Goal: Navigation & Orientation: Find specific page/section

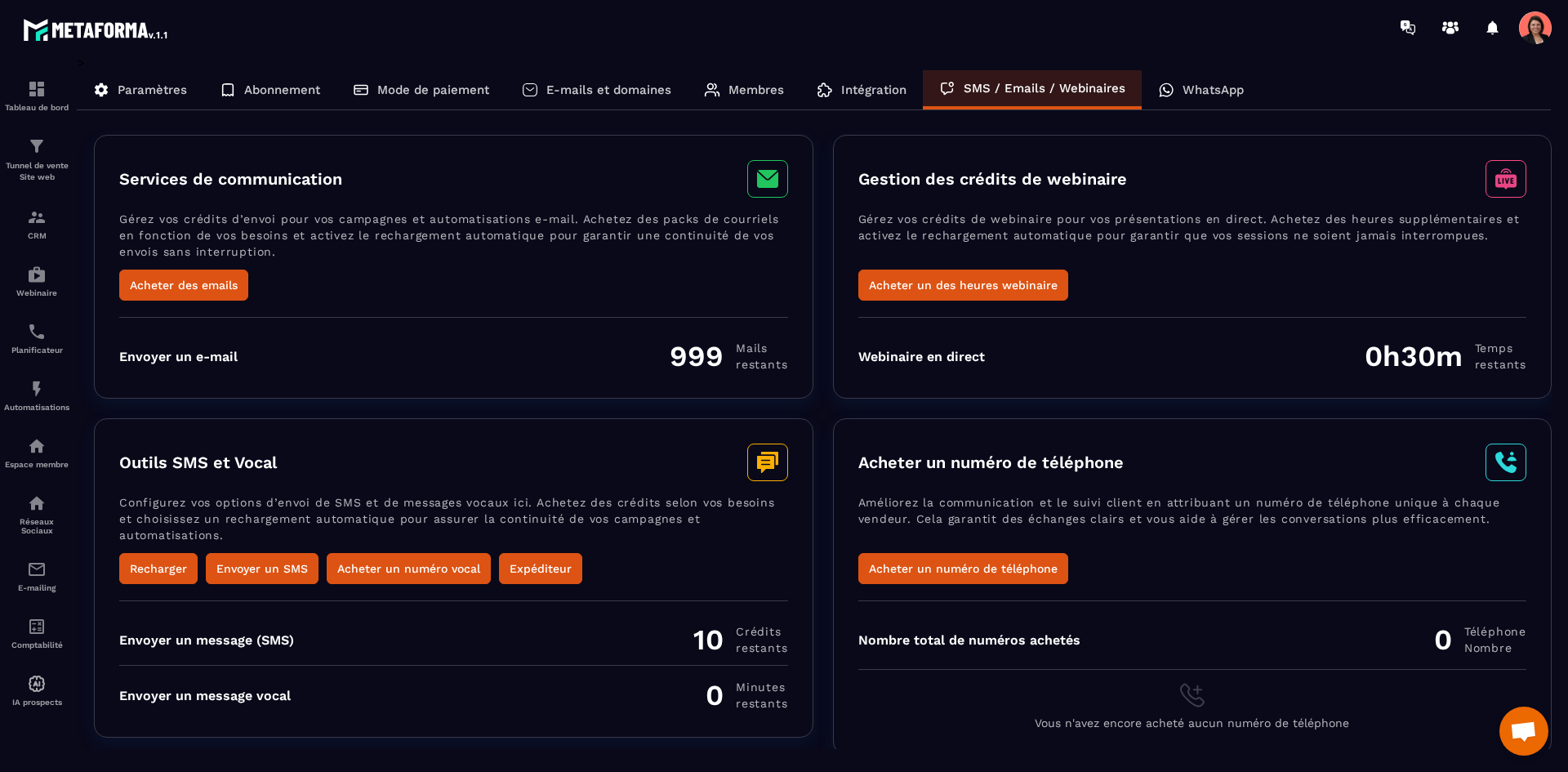
scroll to position [6, 0]
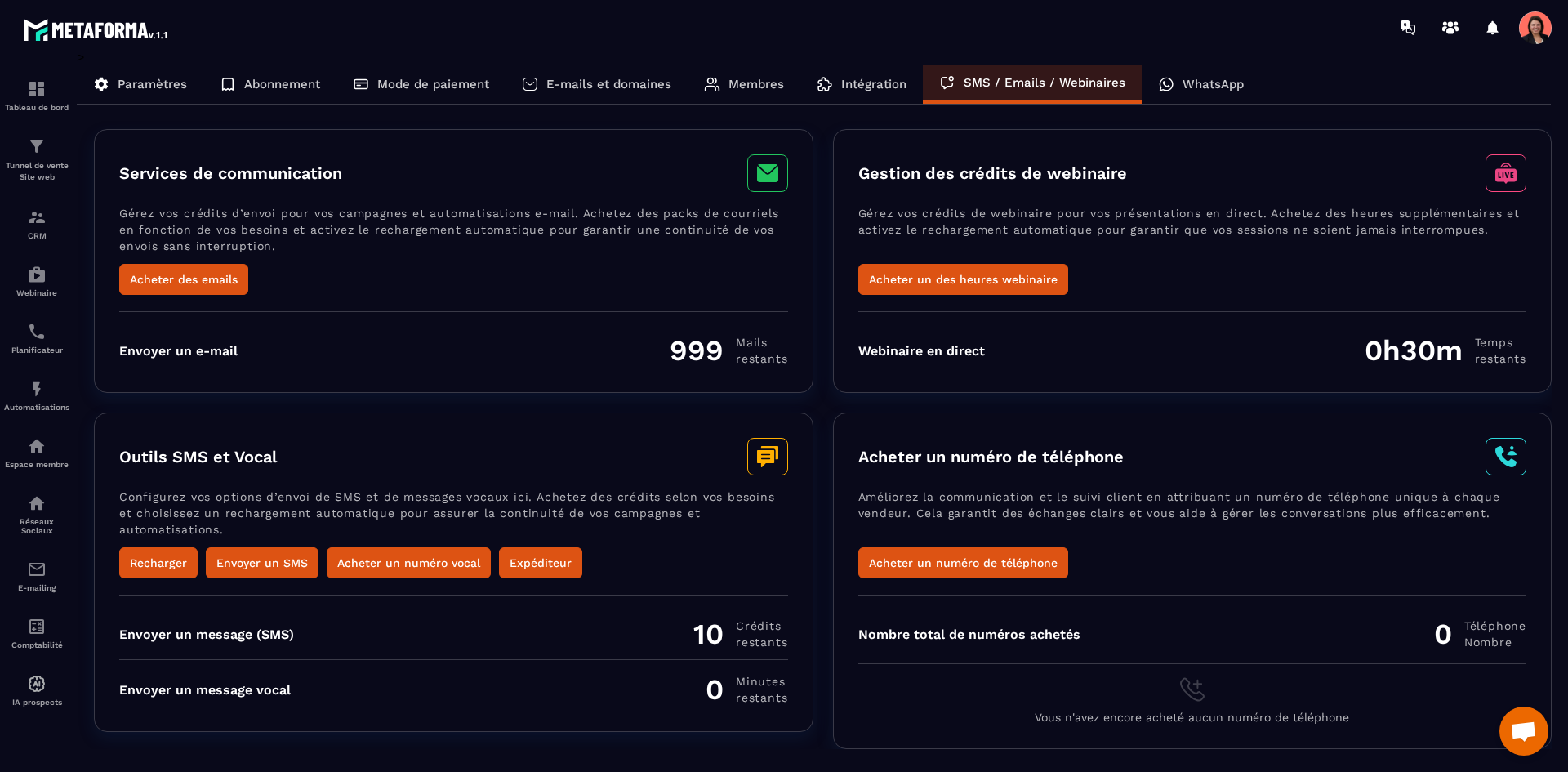
click at [1210, 82] on p "WhatsApp" at bounding box center [1213, 84] width 61 height 15
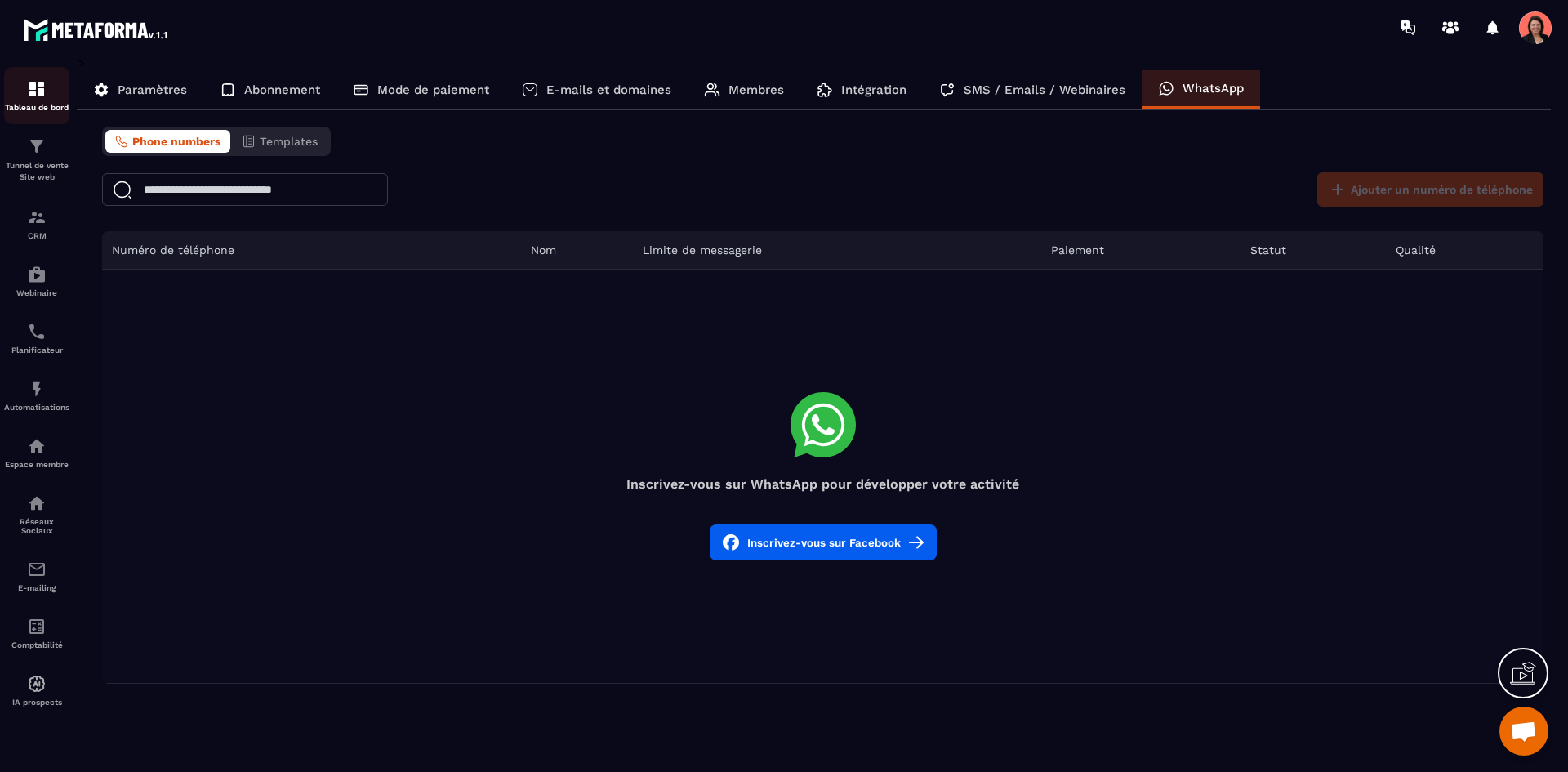
click at [26, 88] on div "Tableau de bord" at bounding box center [36, 96] width 65 height 33
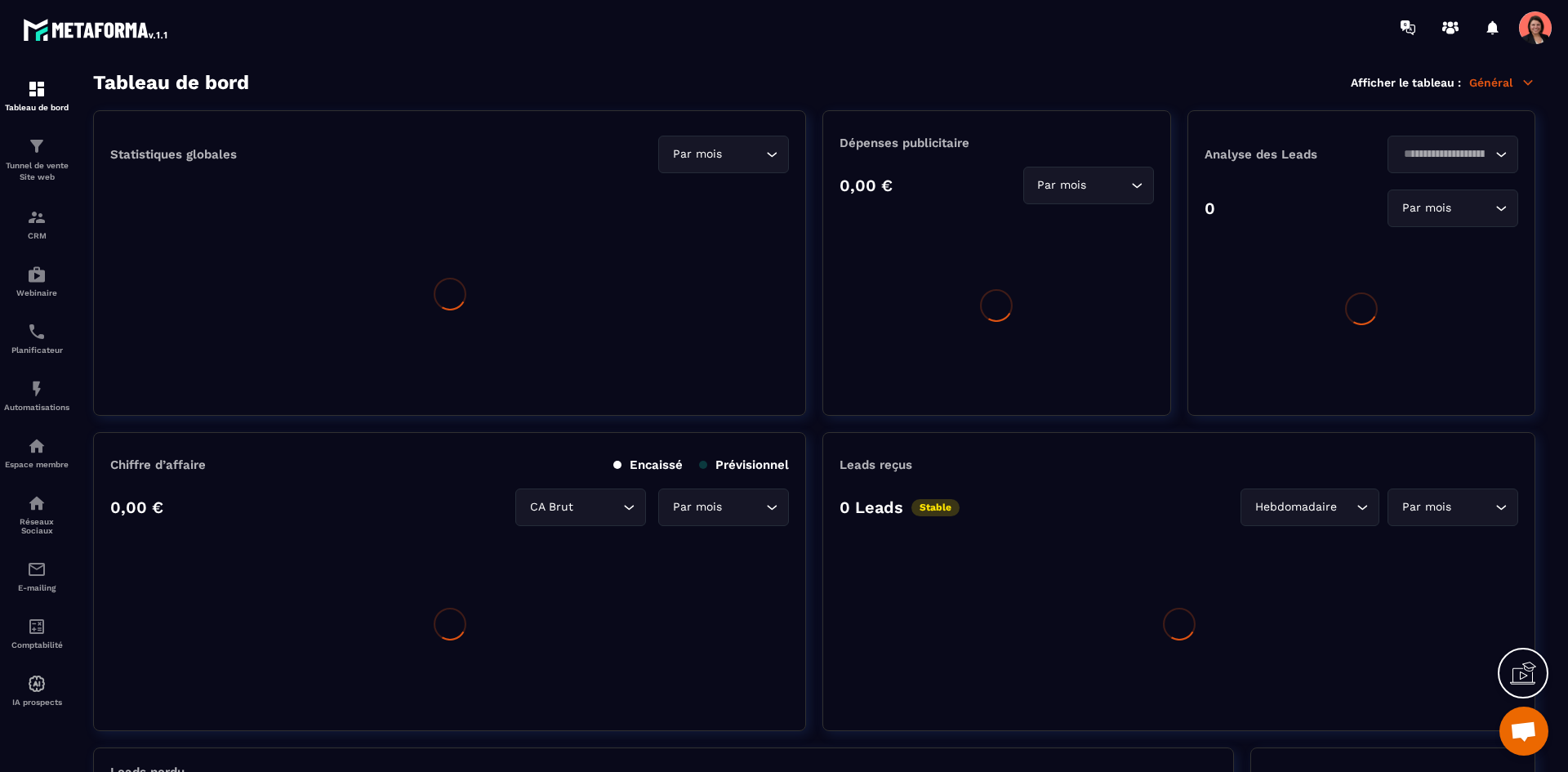
click at [1551, 33] on div at bounding box center [1539, 28] width 40 height 30
click at [1516, 96] on section "Tableau de bord Afficher le tableau : Général Statistiques globales Par mois Lo…" at bounding box center [814, 422] width 1475 height 702
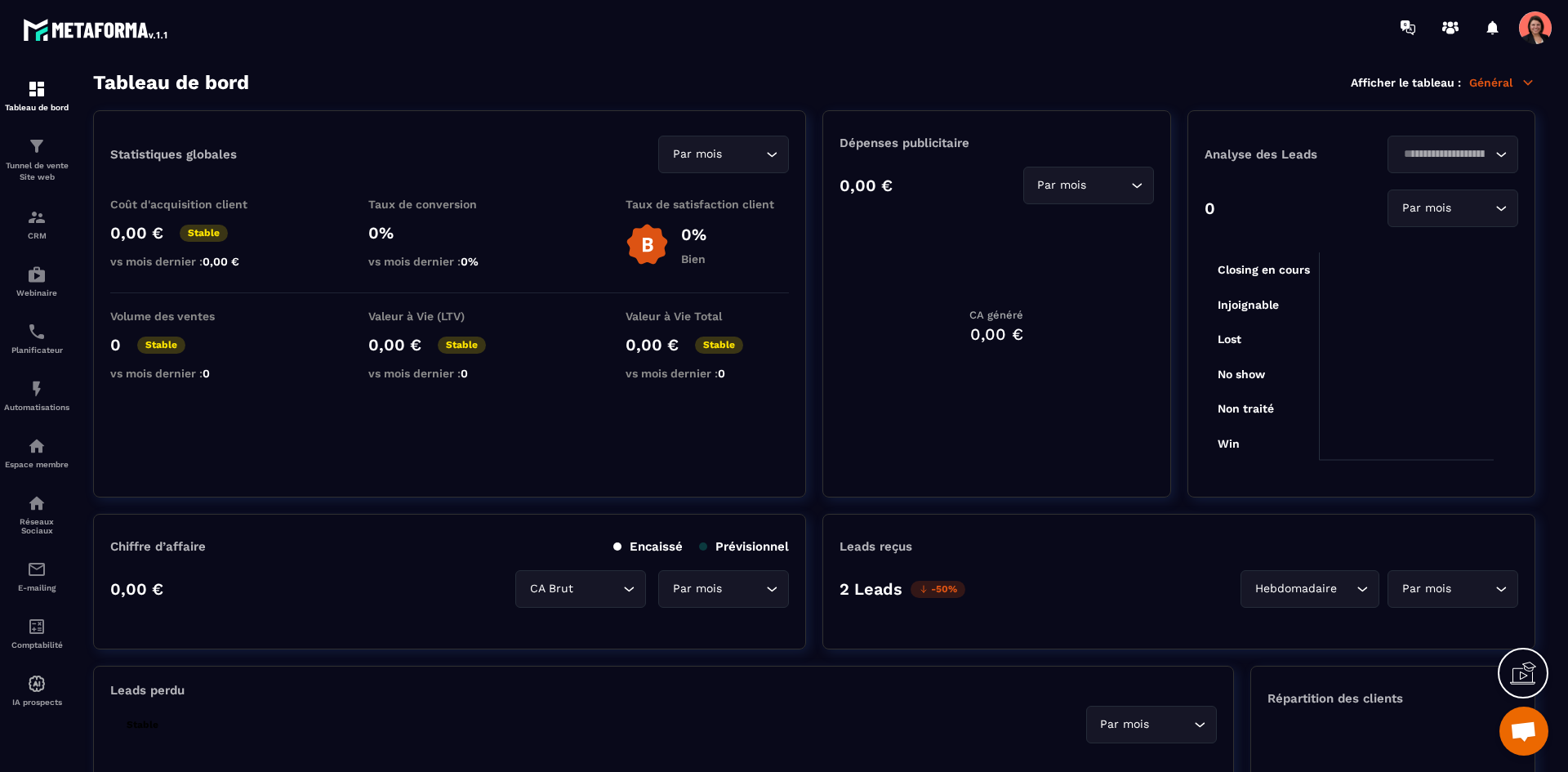
click at [1522, 81] on icon at bounding box center [1528, 83] width 15 height 15
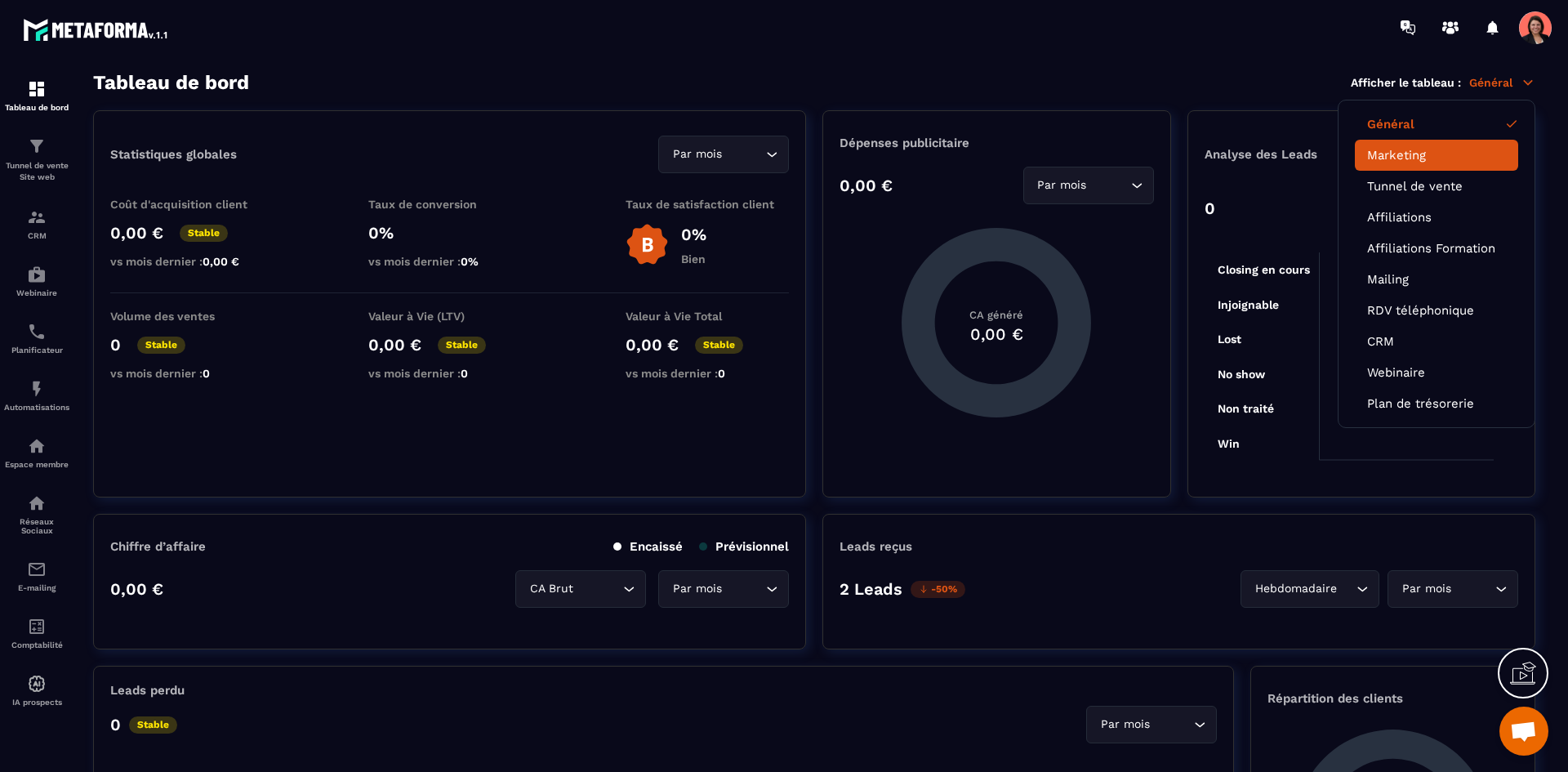
click at [1405, 149] on link "Marketing" at bounding box center [1437, 155] width 139 height 15
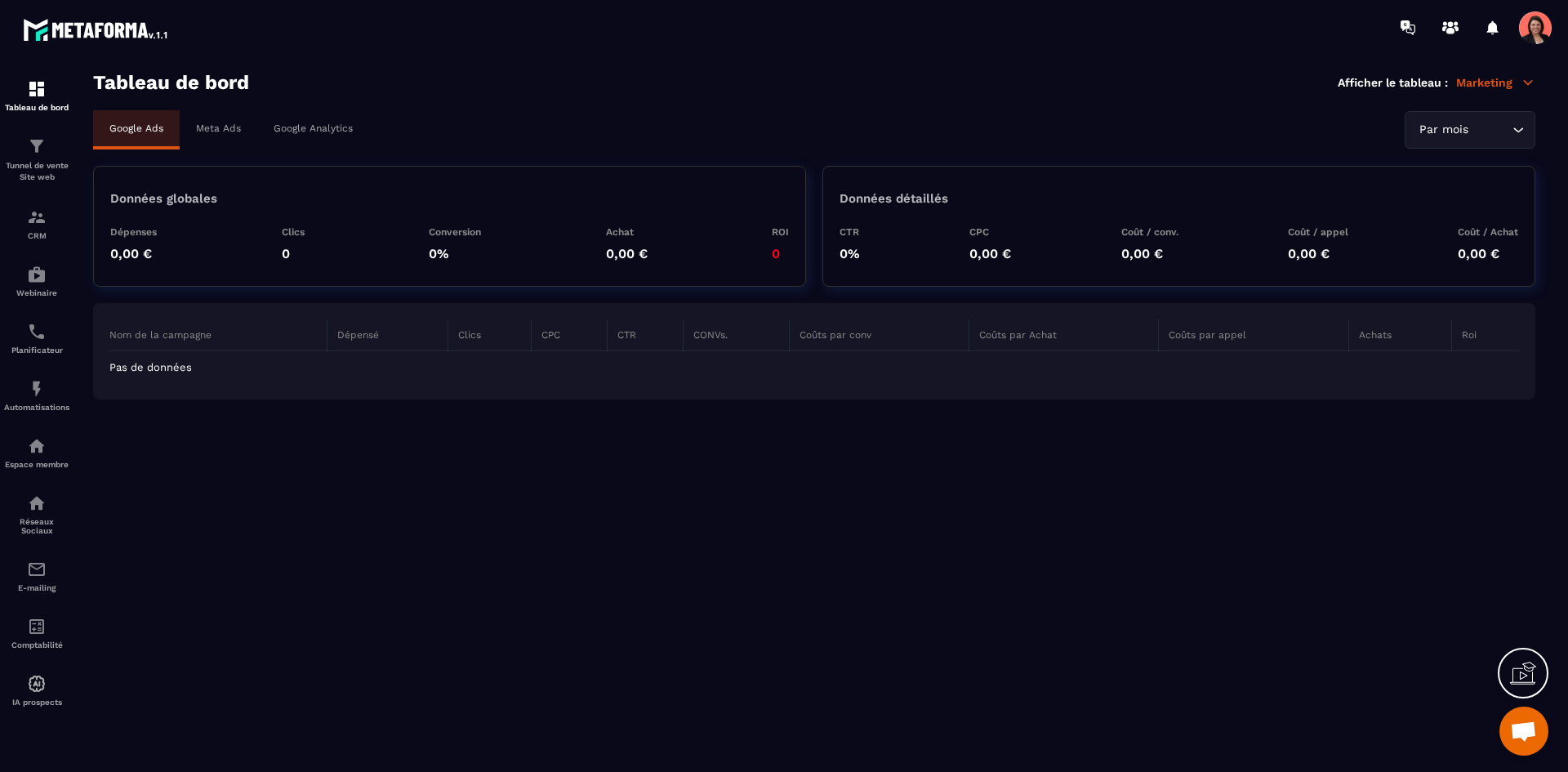
click at [1508, 65] on section "Tableau de bord Tunnel de vente Site web CRM Webinaire Planificateur Automatisa…" at bounding box center [784, 421] width 1568 height 734
click at [1518, 79] on p "Marketing" at bounding box center [1496, 83] width 79 height 15
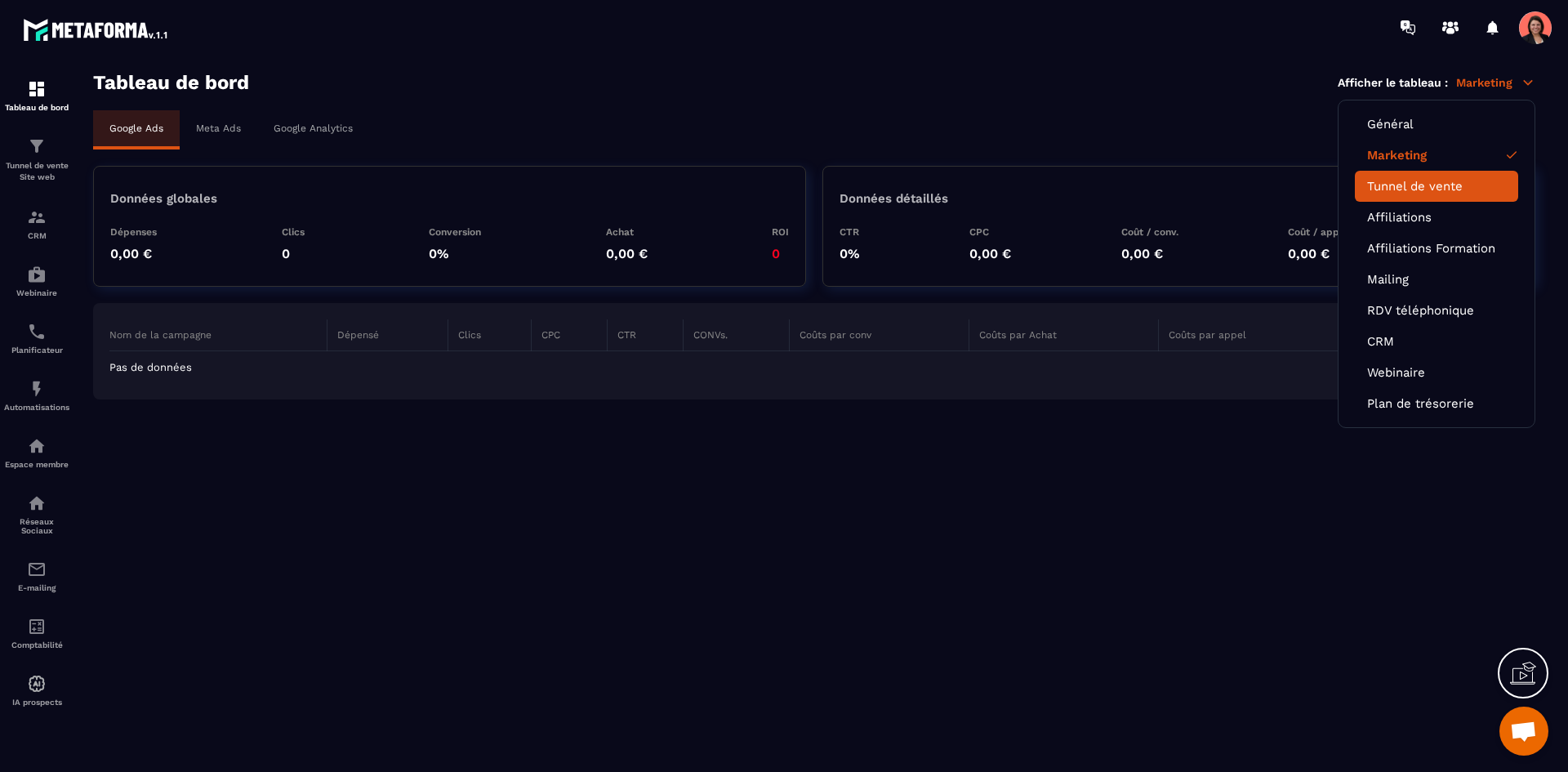
click at [1424, 185] on link "Tunnel de vente" at bounding box center [1437, 187] width 139 height 15
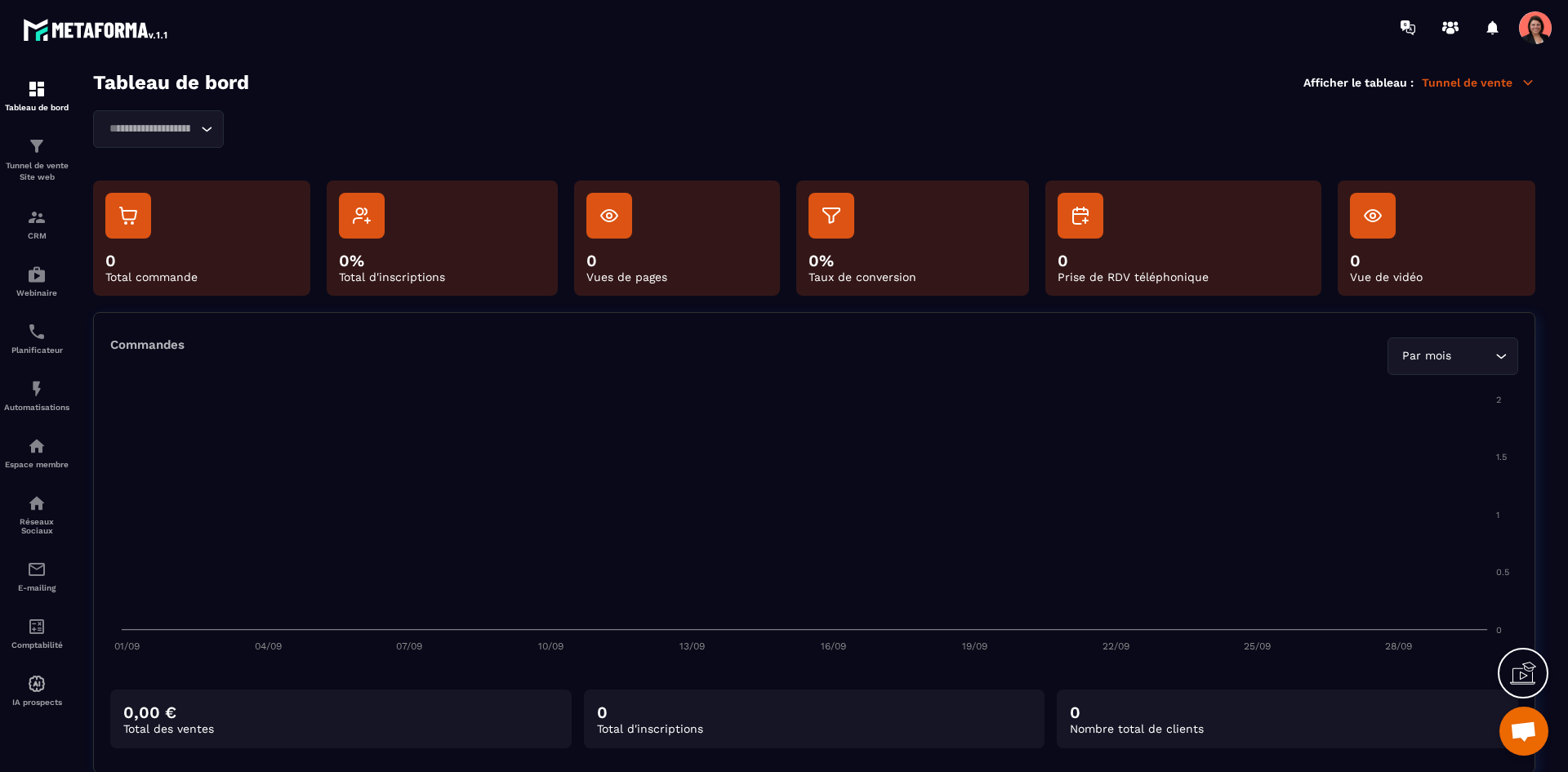
click at [1500, 89] on p "Tunnel de vente" at bounding box center [1478, 83] width 113 height 15
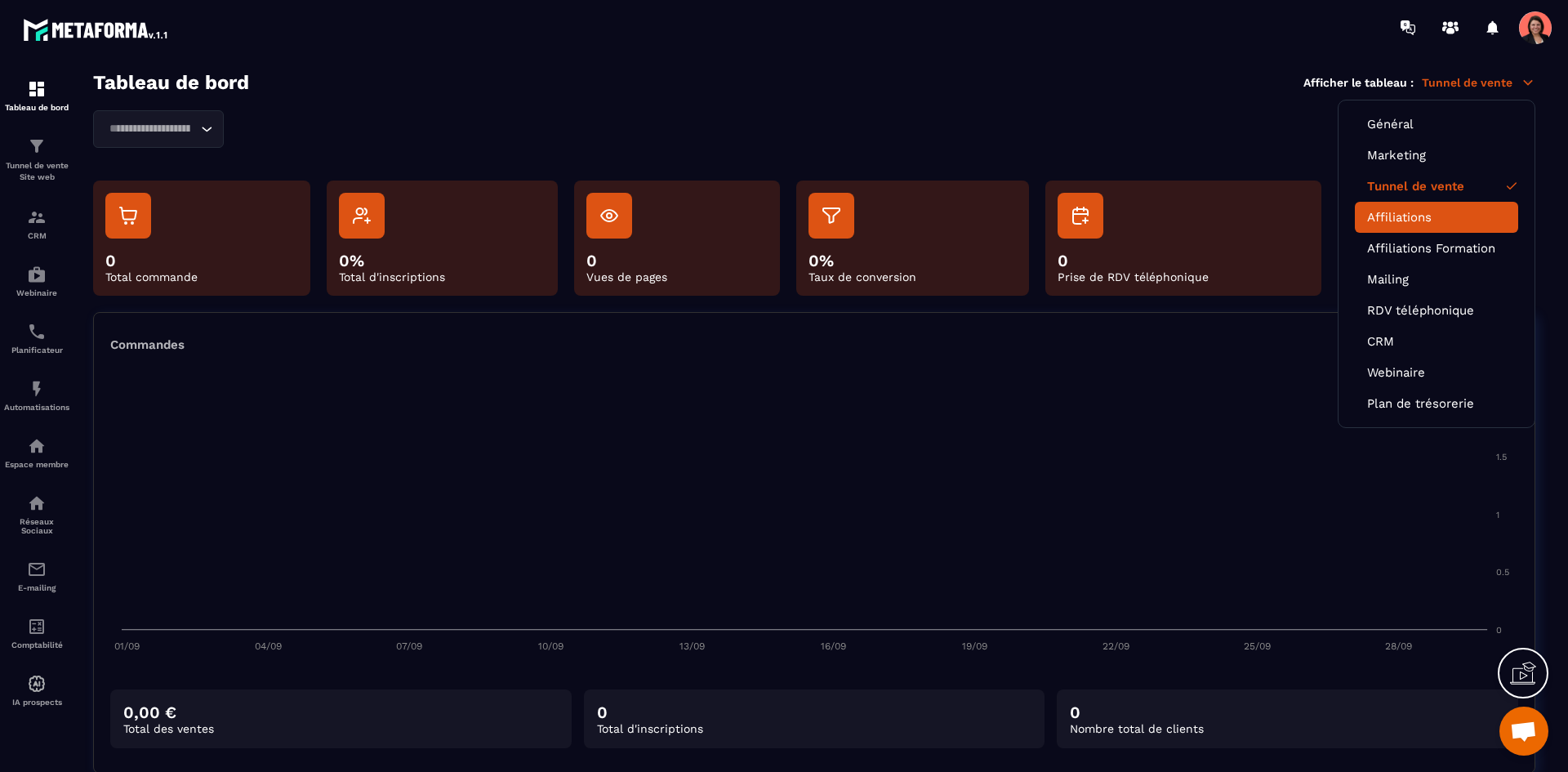
click at [1408, 219] on link "Affiliations" at bounding box center [1437, 217] width 139 height 15
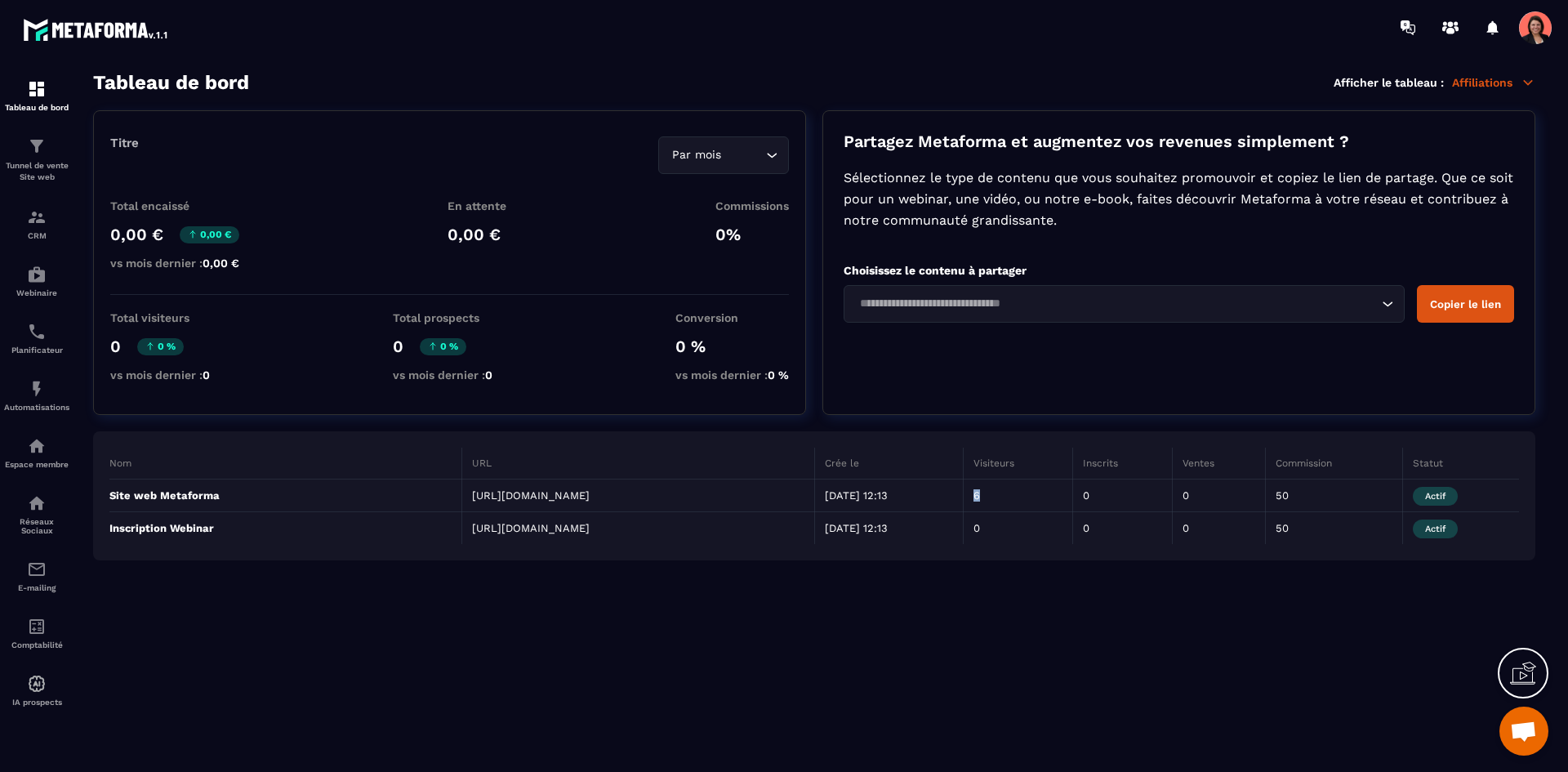
click at [1004, 494] on td "6" at bounding box center [1017, 496] width 110 height 33
click at [1507, 81] on p "Affiliations" at bounding box center [1494, 83] width 83 height 15
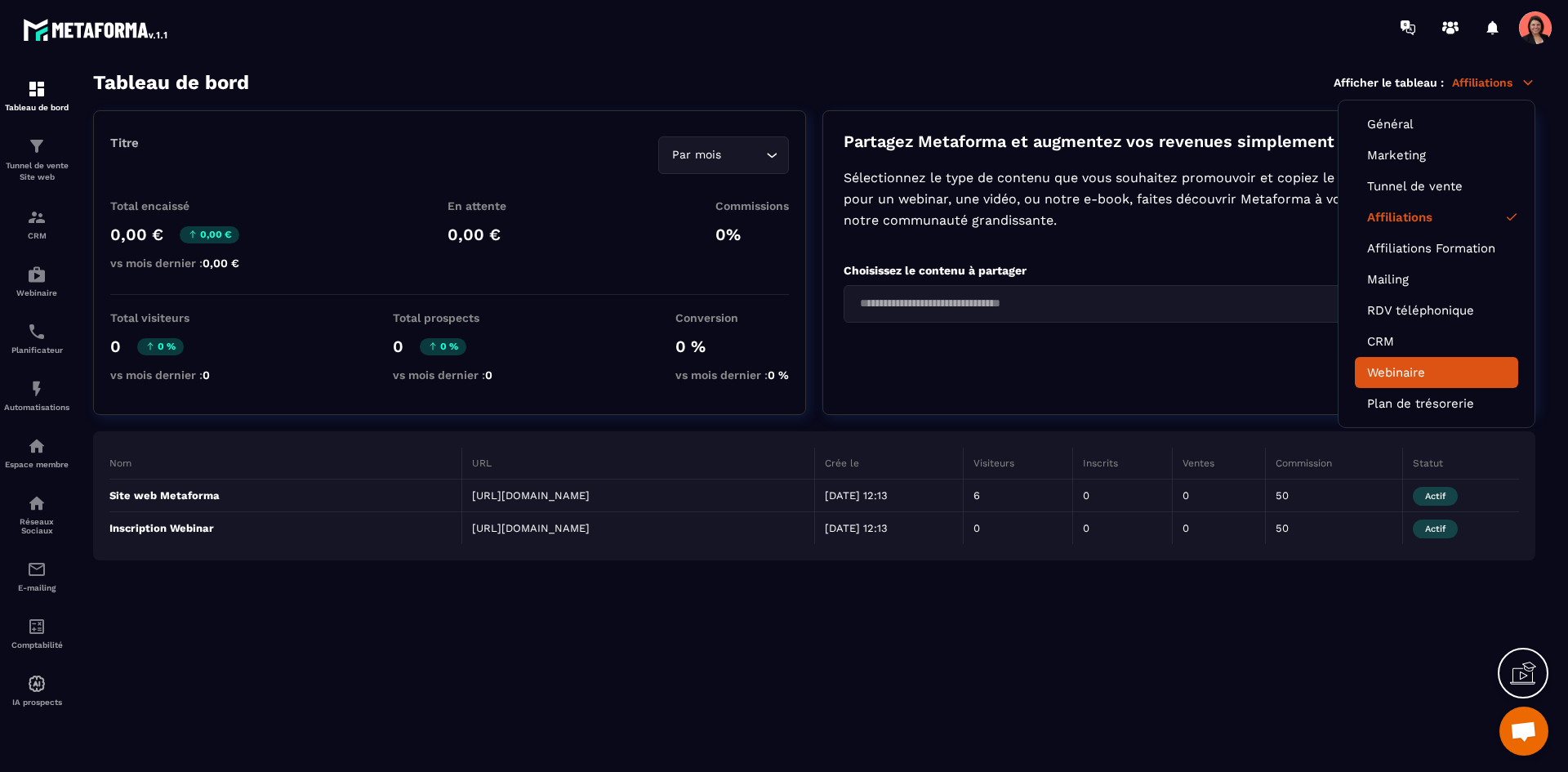
click at [1414, 372] on link "Webinaire" at bounding box center [1437, 372] width 139 height 15
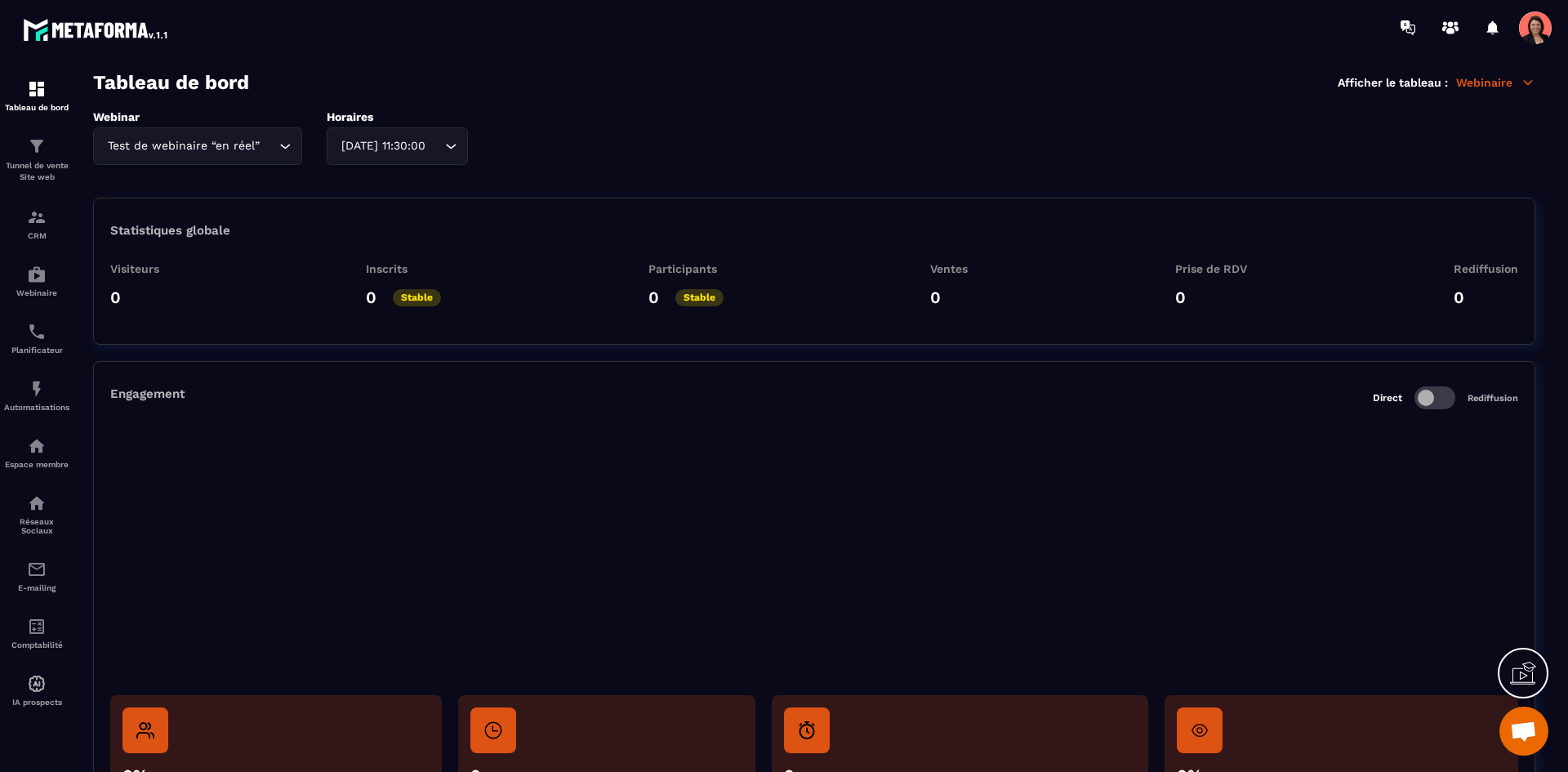
click at [263, 153] on div "Webinar Test de webinaire “en réel” Loading... Horaires [DATE] 11:30:00 Loading…" at bounding box center [814, 138] width 1442 height 54
click at [361, 89] on div "Tableau de bord Afficher le tableau : Webinaire" at bounding box center [814, 83] width 1442 height 23
click at [276, 136] on div "Webinar Test de webinaire “en réel” Loading... Horaires [DATE] 11:30:00 Loading…" at bounding box center [814, 138] width 1442 height 54
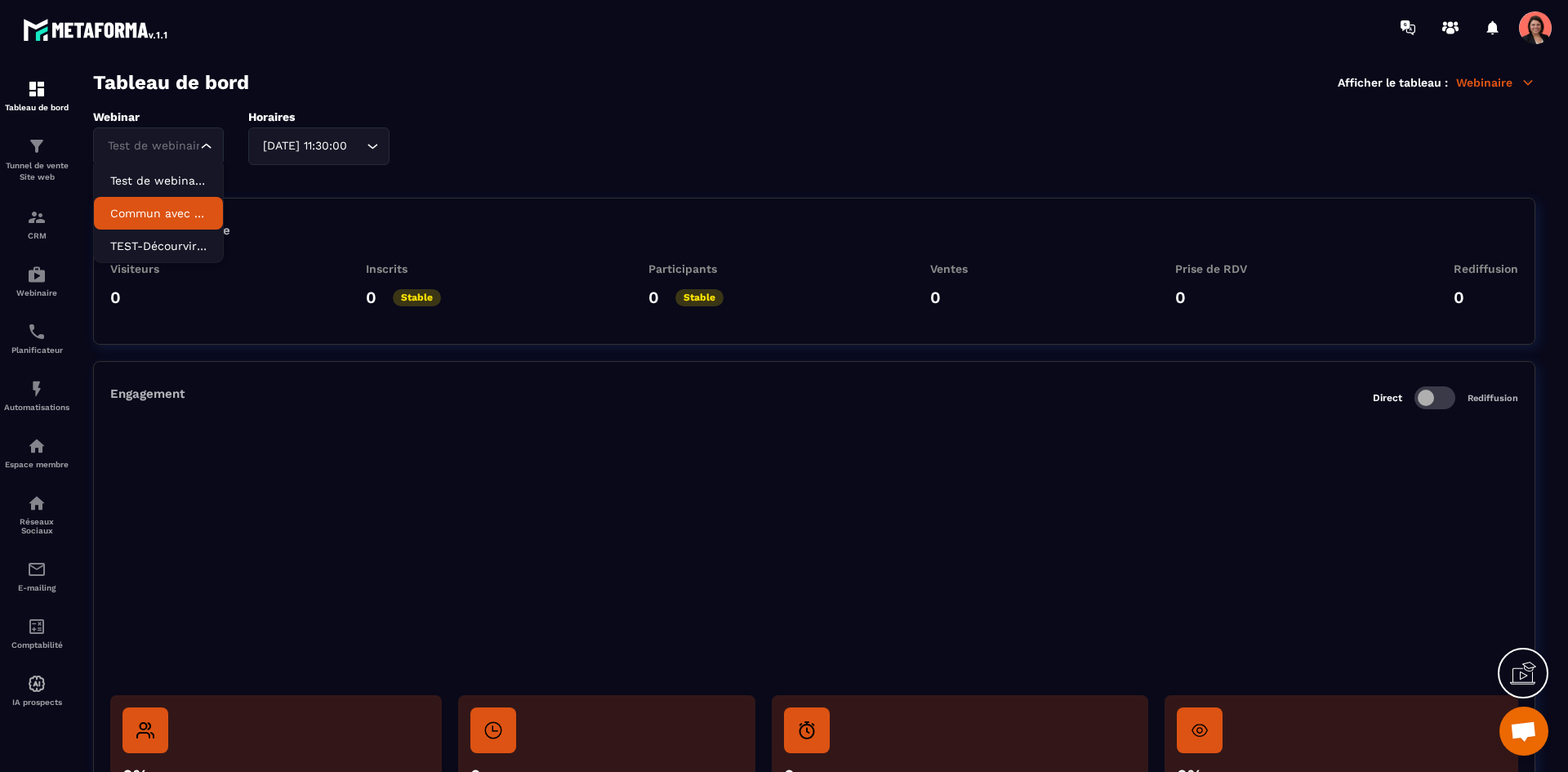
click at [153, 219] on p "Commun avec La Clinique des marques" at bounding box center [159, 213] width 97 height 17
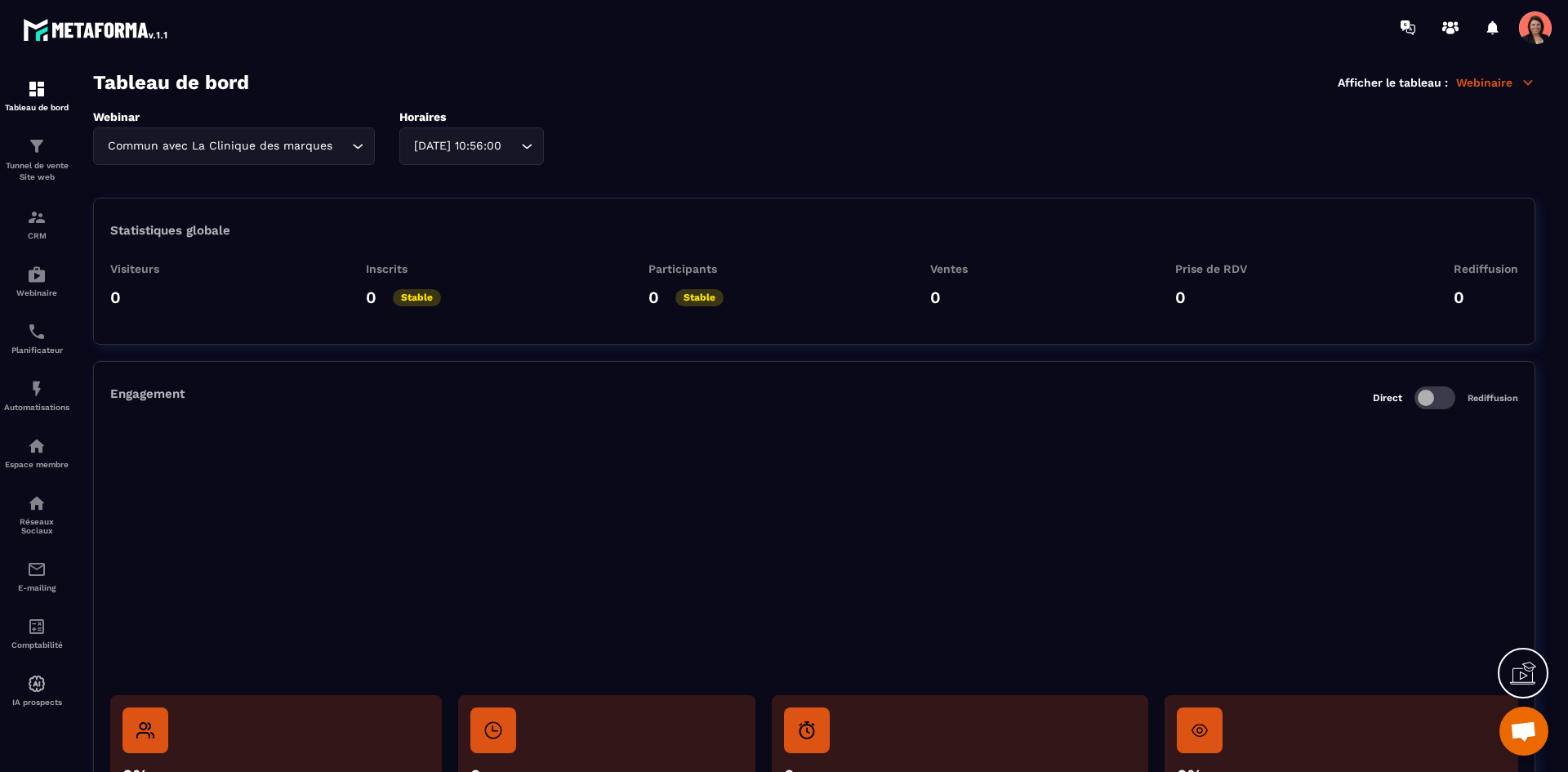
click at [290, 144] on div "Webinar Commun avec La Clinique des marques Loading... Horaires [DATE] 10:56:00…" at bounding box center [814, 138] width 1442 height 54
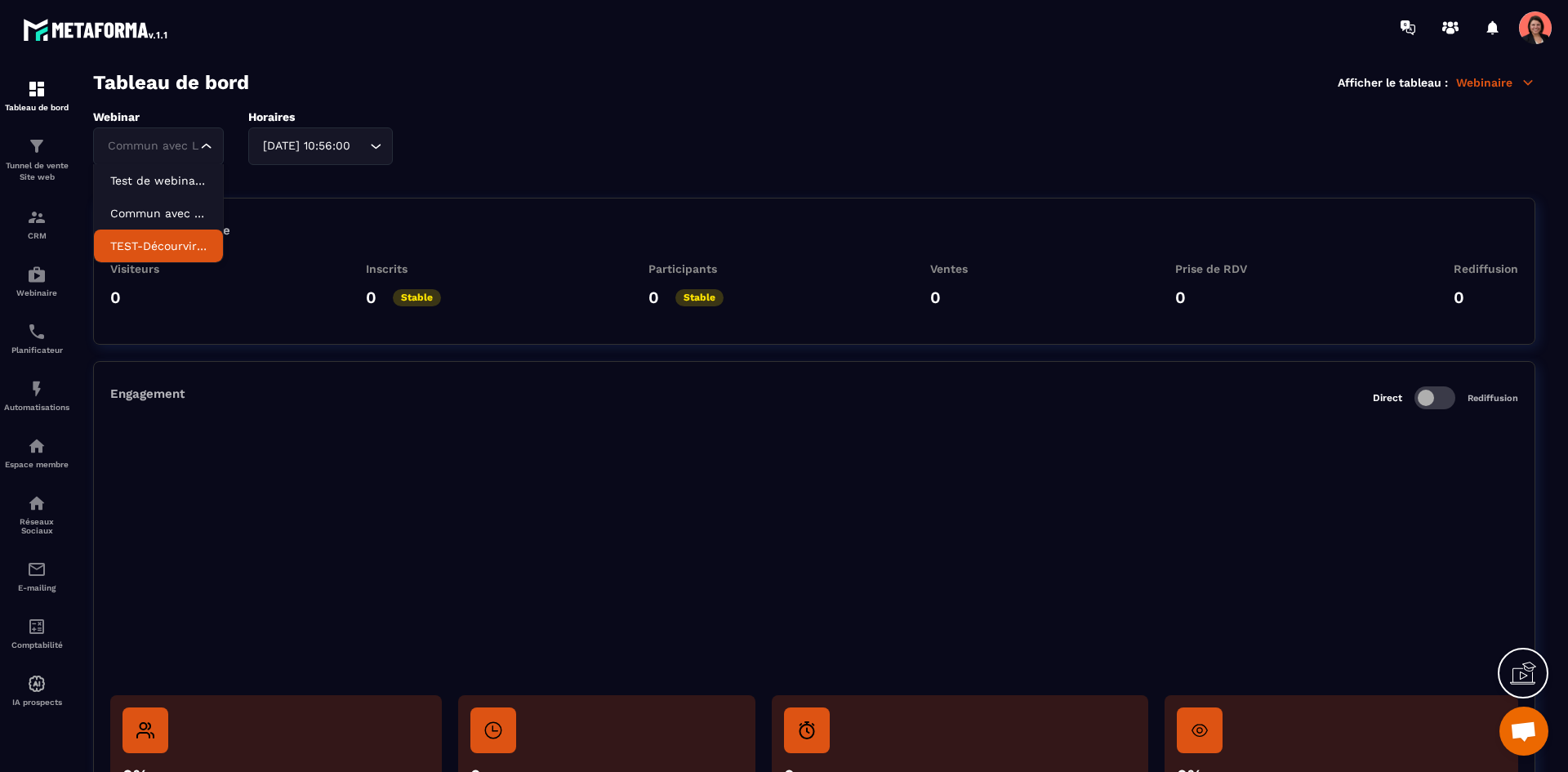
click at [172, 246] on p "TEST-Décourvir le CRO" at bounding box center [159, 246] width 97 height 17
click at [230, 151] on div "Webinar TEST-Décourvir le CRO Loading... Test de webinaire “en réel” Commun ave…" at bounding box center [814, 138] width 1442 height 54
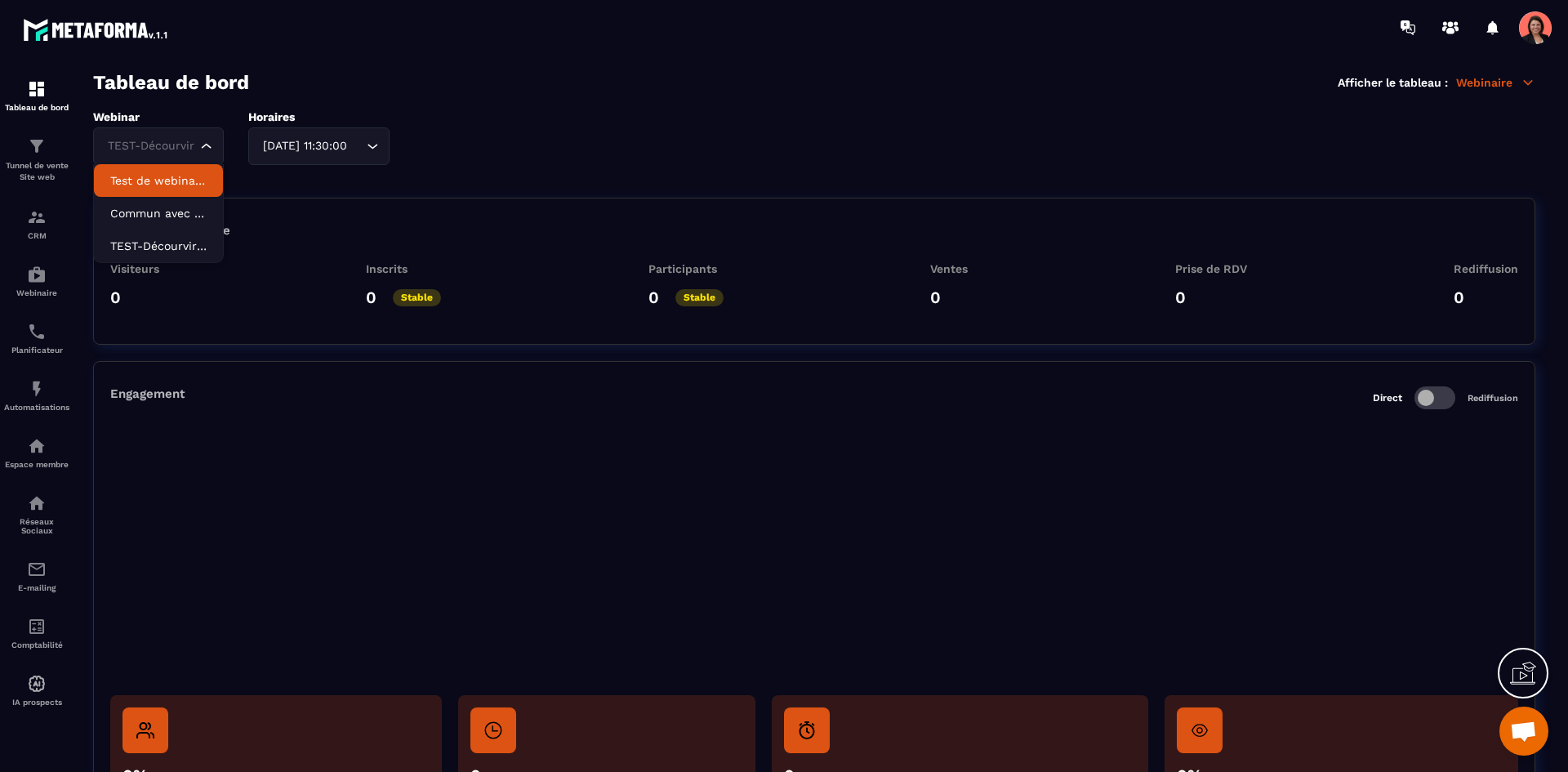
click at [144, 182] on p "Test de webinaire “en réel”" at bounding box center [159, 181] width 97 height 17
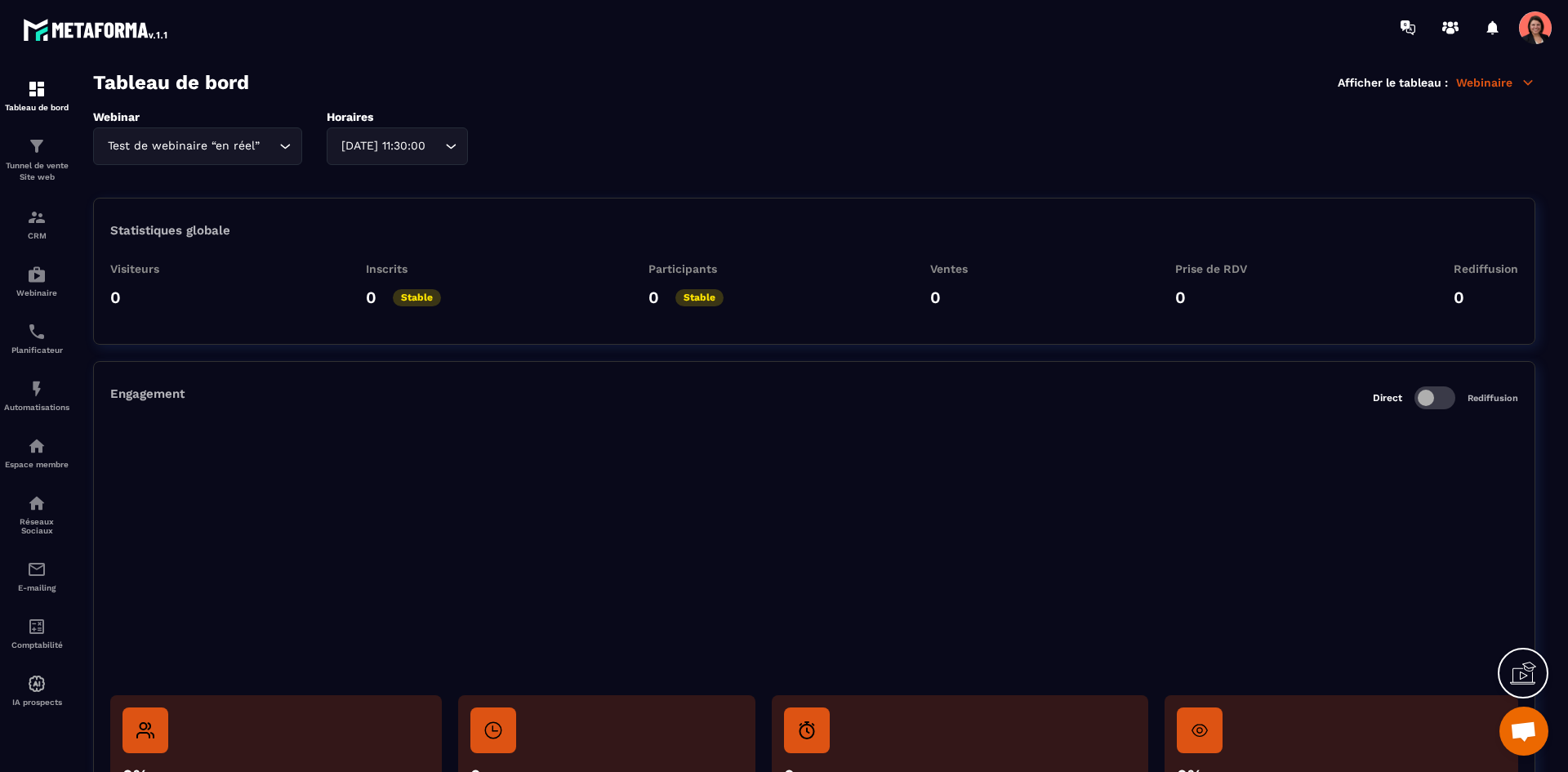
click at [1447, 397] on span at bounding box center [1434, 398] width 40 height 23
click at [1419, 399] on span at bounding box center [1434, 398] width 40 height 23
